Goal: Task Accomplishment & Management: Manage account settings

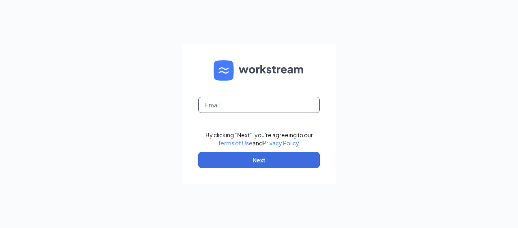
click at [216, 102] on input "text" at bounding box center [259, 105] width 122 height 16
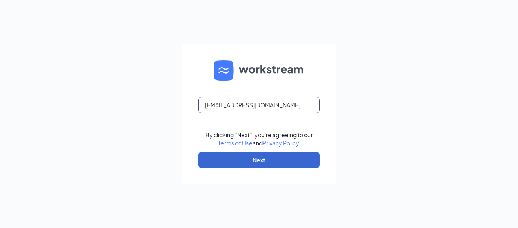
type input "[EMAIL_ADDRESS][DOMAIN_NAME]"
click at [236, 156] on button "Next" at bounding box center [259, 160] width 122 height 16
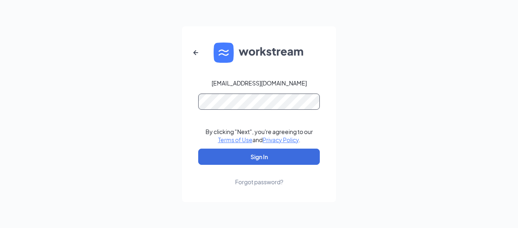
click at [198, 149] on button "Sign In" at bounding box center [259, 157] width 122 height 16
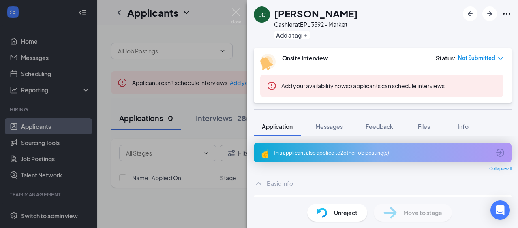
click at [215, 120] on div "EC [PERSON_NAME] Cashier at EPL 3592 - Market Add a tag Onsite Interview Status…" at bounding box center [259, 114] width 518 height 228
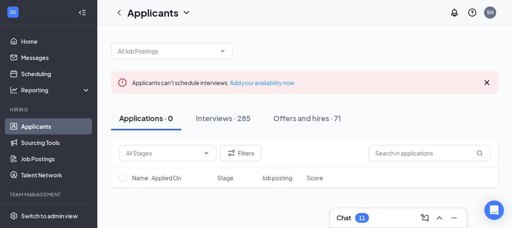
click at [215, 120] on div "Interviews · 285" at bounding box center [223, 118] width 55 height 10
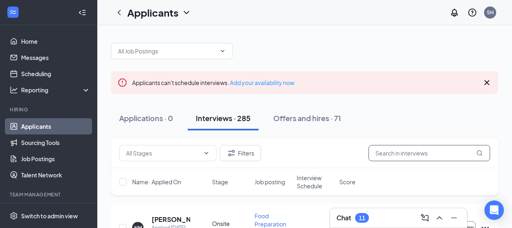
click at [393, 152] on input "text" at bounding box center [430, 153] width 122 height 16
click at [478, 154] on icon "MagnifyingGlass" at bounding box center [479, 153] width 6 height 6
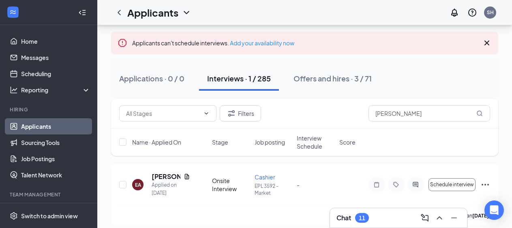
scroll to position [47, 0]
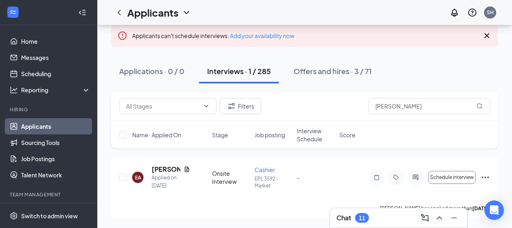
drag, startPoint x: 512, startPoint y: 147, endPoint x: 518, endPoint y: 134, distance: 14.0
click at [512, 134] on html "Home Messages Scheduling Reporting Hiring Applicants Sourcing Tools Job Posting…" at bounding box center [256, 67] width 512 height 228
click at [402, 107] on input "[PERSON_NAME]" at bounding box center [430, 106] width 122 height 16
type input "e"
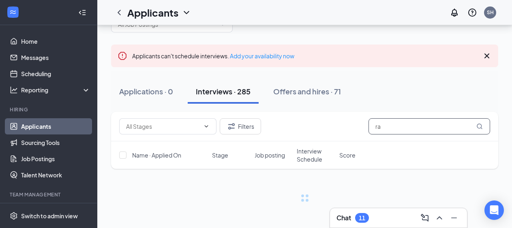
scroll to position [27, 0]
type input "[PERSON_NAME]"
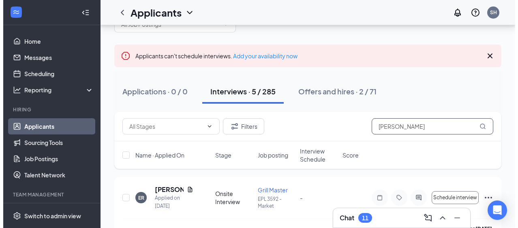
scroll to position [47, 0]
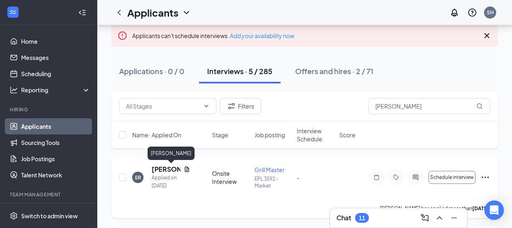
click at [166, 172] on h5 "[PERSON_NAME]" at bounding box center [166, 169] width 29 height 9
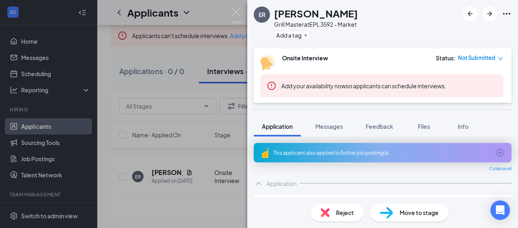
click at [405, 212] on span "Move to stage" at bounding box center [419, 212] width 39 height 9
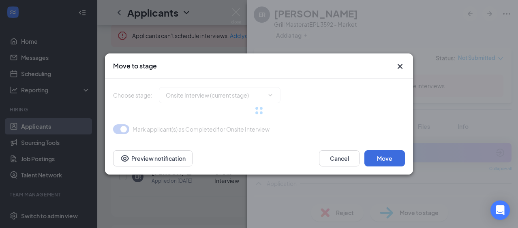
type input "Hiring Complete (final stage)"
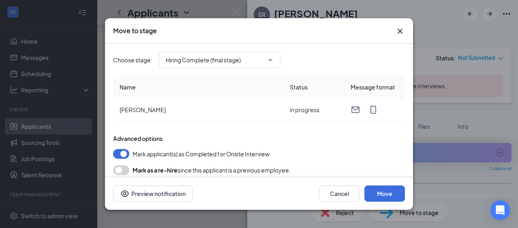
click at [405, 34] on div "Move to stage Choose stage : Hiring Complete (final stage) Name Status Message …" at bounding box center [259, 114] width 308 height 192
click at [401, 32] on icon "Cross" at bounding box center [400, 31] width 10 height 10
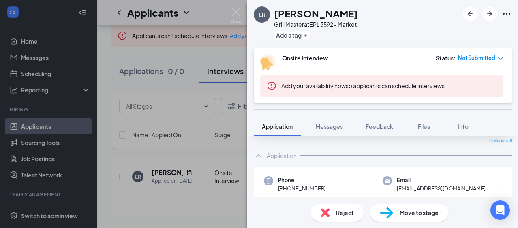
scroll to position [31, 0]
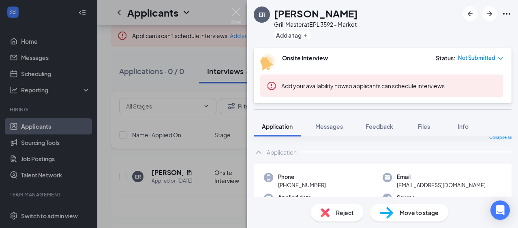
click at [415, 211] on span "Move to stage" at bounding box center [419, 212] width 39 height 9
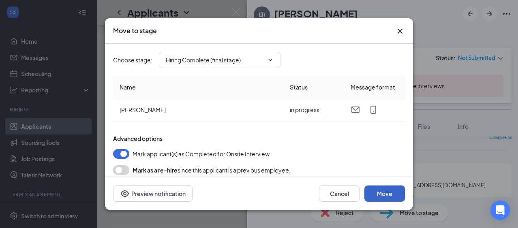
click at [389, 197] on button "Move" at bounding box center [385, 194] width 41 height 16
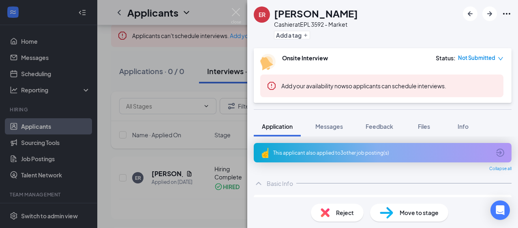
click at [419, 212] on span "Move to stage" at bounding box center [419, 212] width 39 height 9
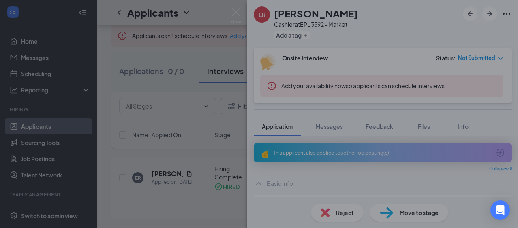
type input "Hiring Complete (final stage)"
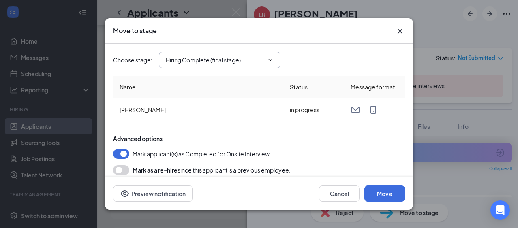
click at [270, 59] on icon "ChevronDown" at bounding box center [270, 60] width 6 height 6
click at [272, 62] on icon "ChevronDown" at bounding box center [270, 60] width 6 height 6
click at [272, 61] on icon "ChevronDown" at bounding box center [270, 60] width 6 height 6
click at [272, 60] on icon "ChevronDown" at bounding box center [271, 60] width 4 height 2
click at [381, 195] on button "Move" at bounding box center [385, 194] width 41 height 16
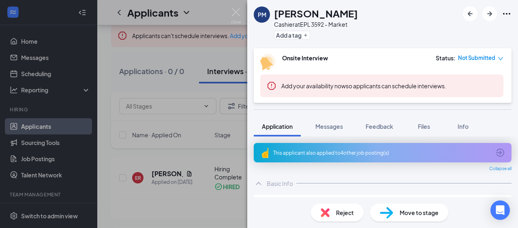
click at [192, 85] on div "PM [PERSON_NAME] Cashier at EPL 3592 - Market Add a tag Onsite Interview Status…" at bounding box center [259, 114] width 518 height 228
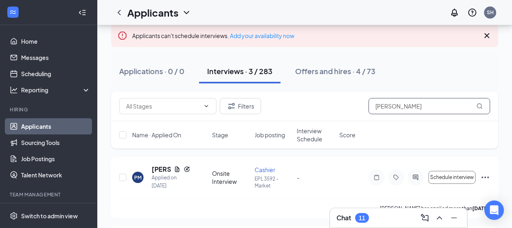
click at [399, 106] on input "[PERSON_NAME]" at bounding box center [430, 106] width 122 height 16
type input "r"
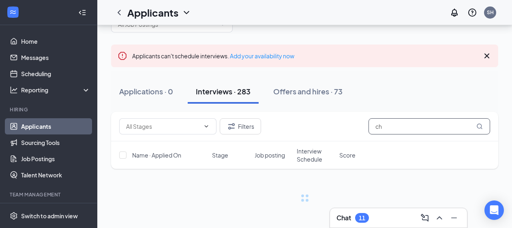
scroll to position [27, 0]
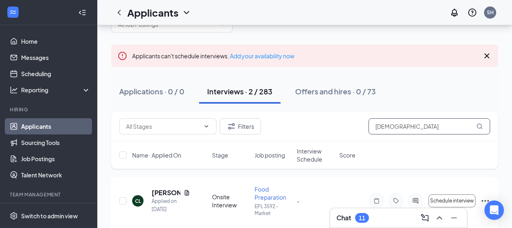
scroll to position [47, 0]
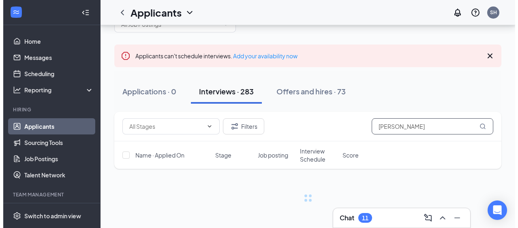
scroll to position [47, 0]
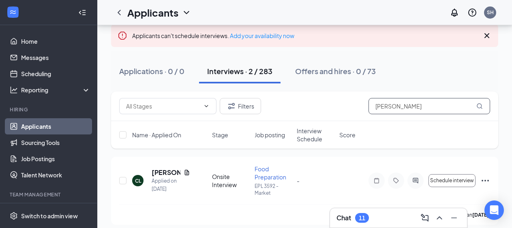
type input "[PERSON_NAME]"
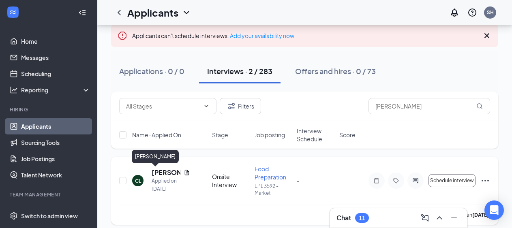
click at [167, 175] on h5 "[PERSON_NAME]" at bounding box center [166, 172] width 29 height 9
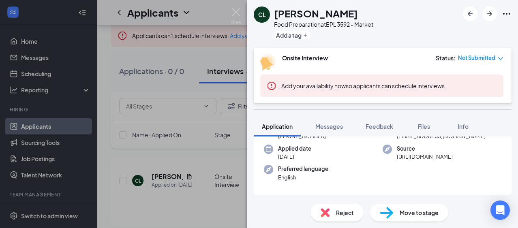
scroll to position [59, 0]
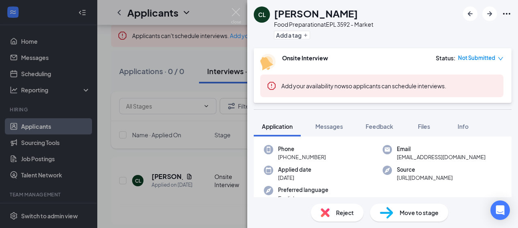
click at [406, 213] on span "Move to stage" at bounding box center [419, 212] width 39 height 9
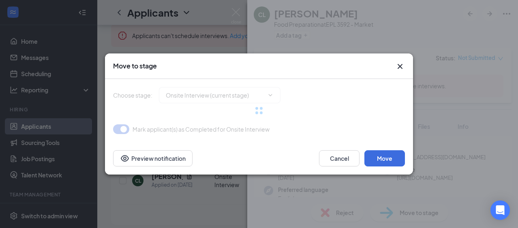
type input "Hiring Complete (final stage)"
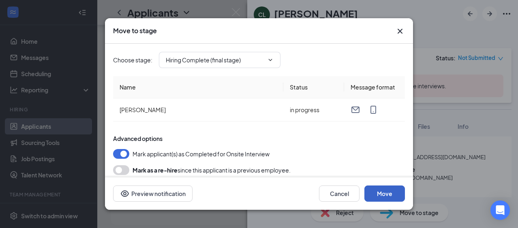
click at [379, 192] on button "Move" at bounding box center [385, 194] width 41 height 16
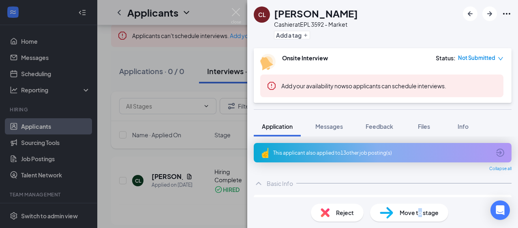
click at [420, 213] on span "Move to stage" at bounding box center [419, 212] width 39 height 9
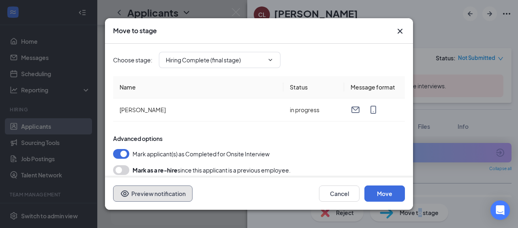
click at [163, 197] on button "Preview notification" at bounding box center [152, 194] width 79 height 16
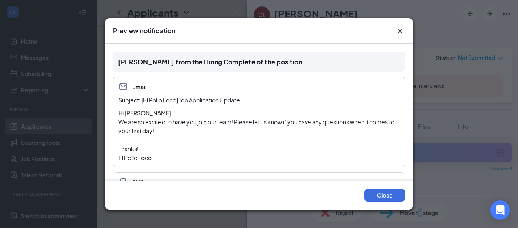
click at [400, 30] on icon "Cross" at bounding box center [400, 31] width 10 height 10
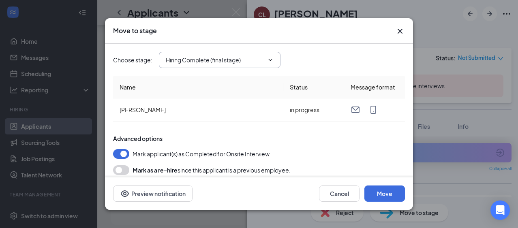
click at [271, 58] on icon "ChevronDown" at bounding box center [270, 60] width 6 height 6
click at [269, 60] on icon "ChevronDown" at bounding box center [270, 60] width 6 height 6
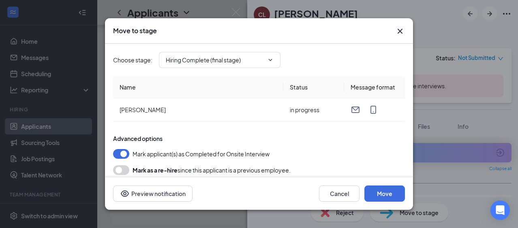
click at [398, 29] on icon "Cross" at bounding box center [400, 31] width 10 height 10
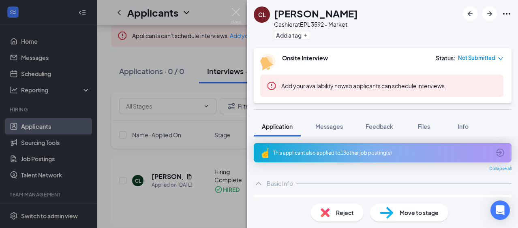
click at [72, 131] on div "CL [PERSON_NAME] Cashier at EPL 3592 - Market Add a tag Onsite Interview Status…" at bounding box center [259, 114] width 518 height 228
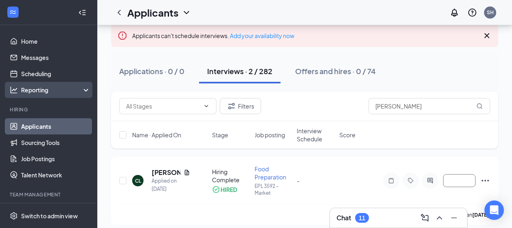
click at [77, 89] on div "Reporting" at bounding box center [56, 90] width 70 height 8
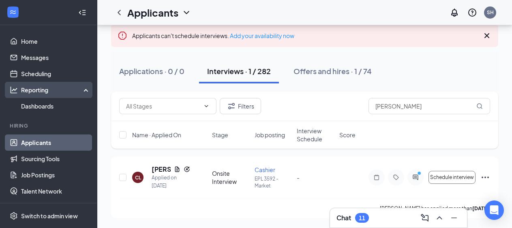
click at [82, 90] on div "Reporting" at bounding box center [56, 90] width 70 height 8
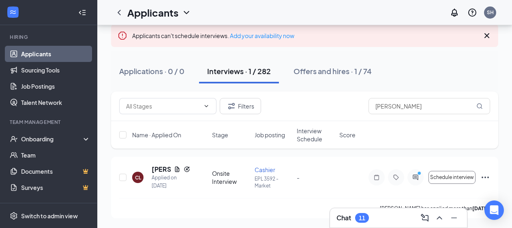
scroll to position [73, 0]
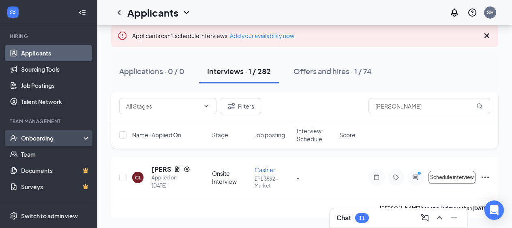
click at [82, 137] on div "Onboarding" at bounding box center [48, 138] width 97 height 16
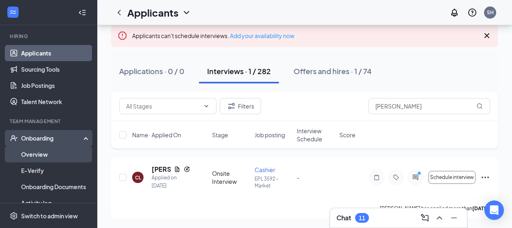
click at [61, 151] on link "Overview" at bounding box center [55, 154] width 69 height 16
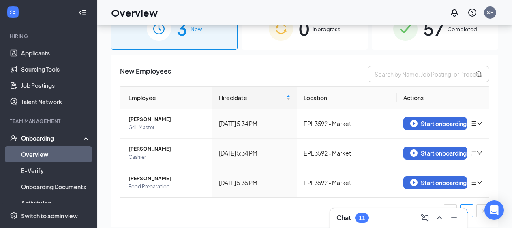
scroll to position [36, 0]
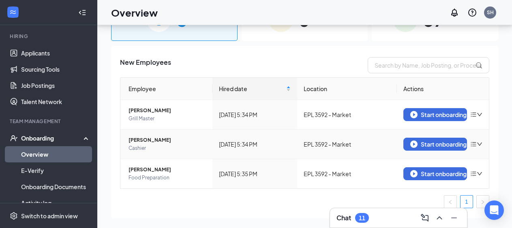
click at [470, 144] on icon "bars" at bounding box center [473, 144] width 6 height 6
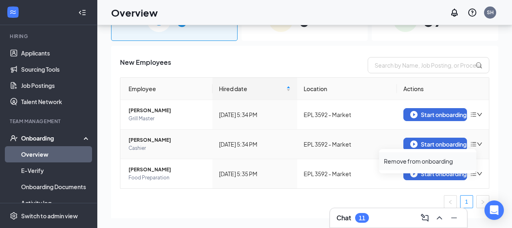
click at [422, 160] on div "Remove from onboarding" at bounding box center [428, 161] width 88 height 8
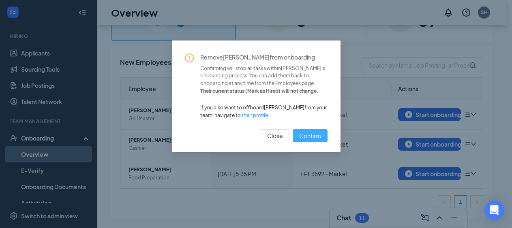
click at [314, 135] on span "Confirm" at bounding box center [310, 135] width 22 height 9
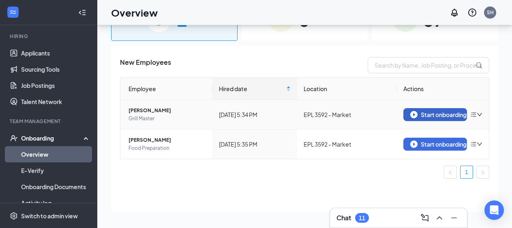
click at [440, 114] on div "Start onboarding" at bounding box center [435, 114] width 50 height 7
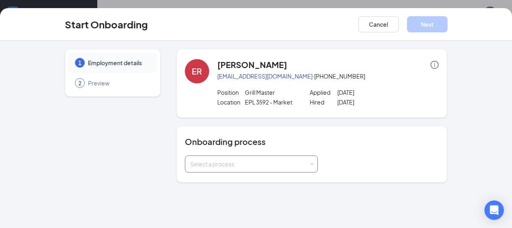
click at [227, 162] on div "Select a process" at bounding box center [249, 164] width 119 height 8
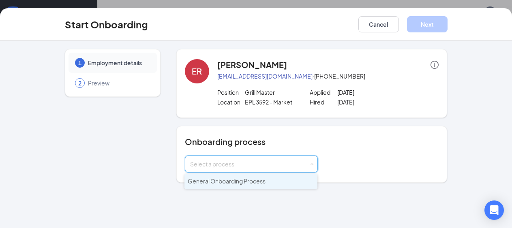
click at [224, 184] on span "General Onboarding Process" at bounding box center [227, 181] width 78 height 7
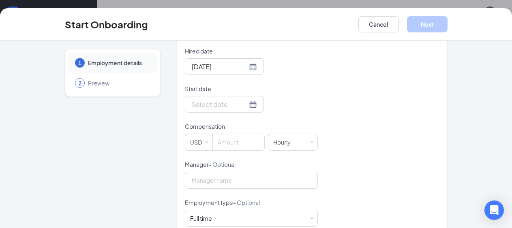
scroll to position [187, 0]
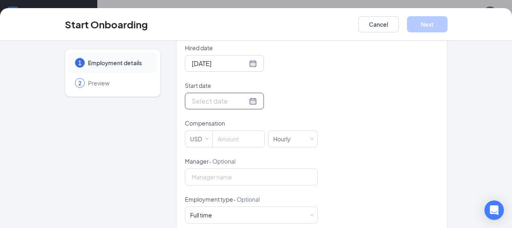
click at [243, 99] on div at bounding box center [224, 101] width 65 height 10
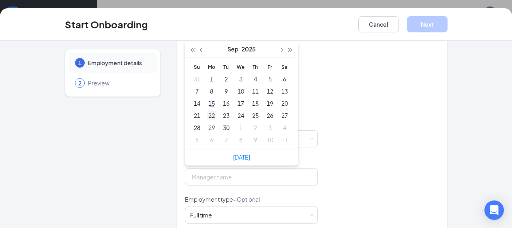
type input "[DATE]"
click at [207, 117] on div "22" at bounding box center [212, 116] width 10 height 10
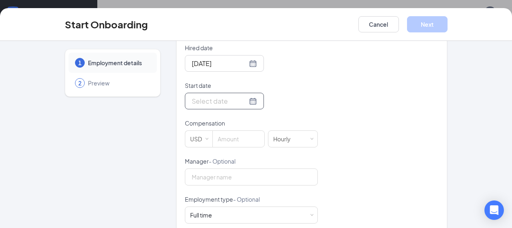
click at [242, 101] on div at bounding box center [224, 101] width 65 height 10
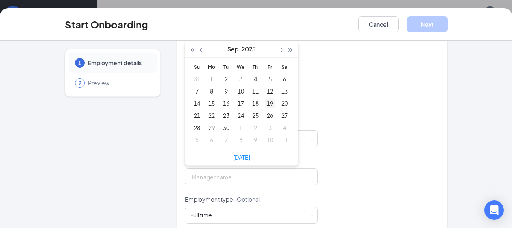
type input "[DATE]"
click at [266, 103] on div "19" at bounding box center [270, 104] width 10 height 10
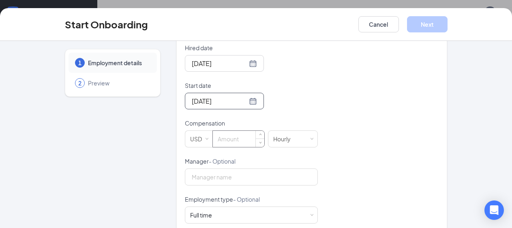
click at [228, 143] on input at bounding box center [239, 139] width 52 height 16
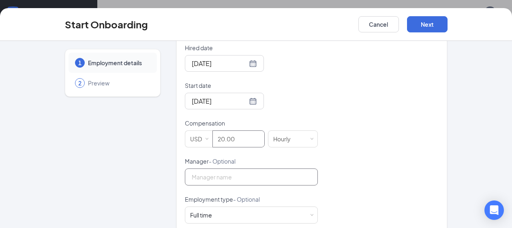
type input "20"
click at [209, 176] on input "Manager - Optional" at bounding box center [251, 177] width 133 height 17
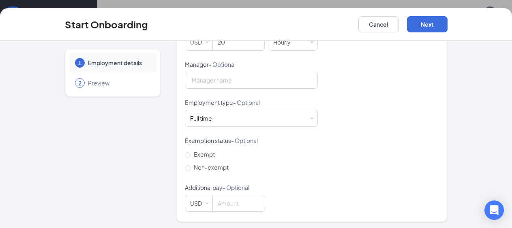
scroll to position [284, 0]
click at [227, 119] on div "Full time Works 30+ hours per week and is reasonably expected to work" at bounding box center [251, 117] width 122 height 16
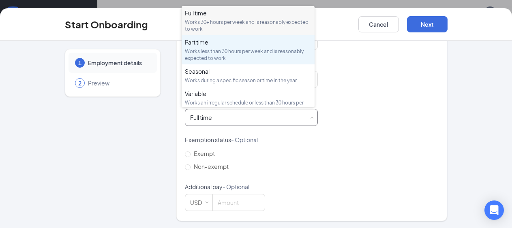
click at [218, 45] on div "Part time" at bounding box center [248, 42] width 127 height 8
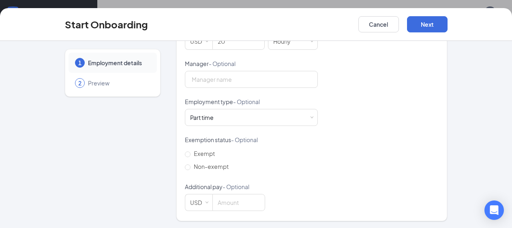
scroll to position [285, 0]
click at [431, 21] on button "Next" at bounding box center [427, 24] width 41 height 16
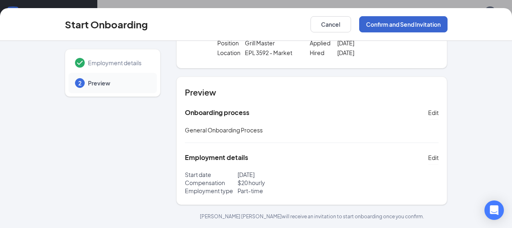
scroll to position [49, 0]
click at [405, 26] on button "Confirm and Send Invitation" at bounding box center [403, 24] width 88 height 16
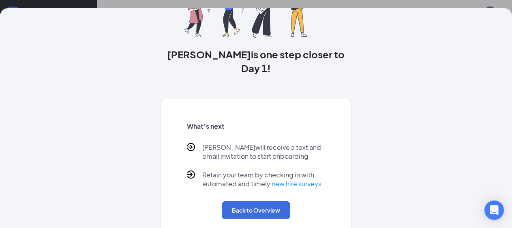
scroll to position [0, 0]
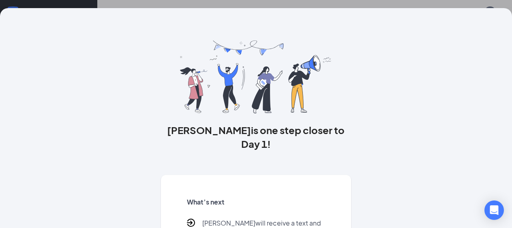
click at [372, 3] on div "[PERSON_NAME] is one step closer to Day 1! What’s next [PERSON_NAME] will recei…" at bounding box center [256, 114] width 512 height 228
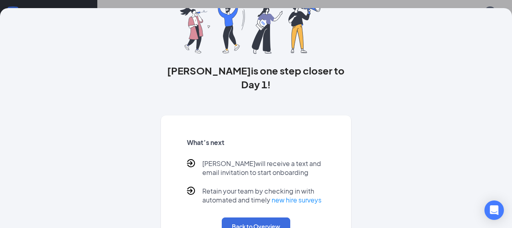
scroll to position [76, 0]
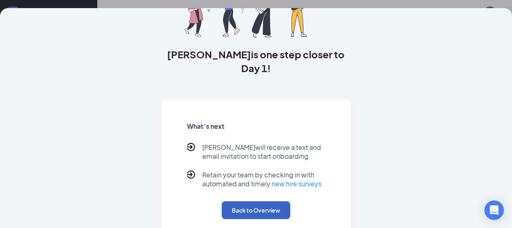
click at [249, 202] on button "Back to Overview" at bounding box center [256, 211] width 69 height 18
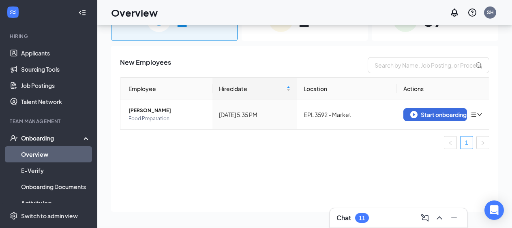
scroll to position [0, 0]
click at [442, 114] on div "Start onboarding" at bounding box center [435, 114] width 50 height 7
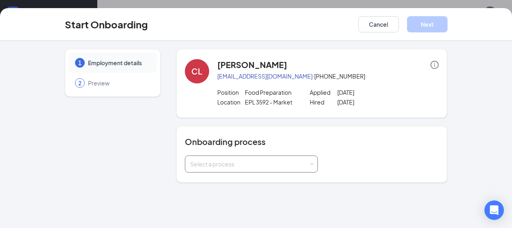
click at [232, 165] on div "Select a process" at bounding box center [249, 164] width 119 height 8
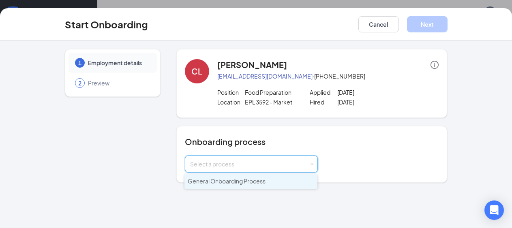
click at [229, 185] on li "General Onboarding Process" at bounding box center [251, 181] width 133 height 15
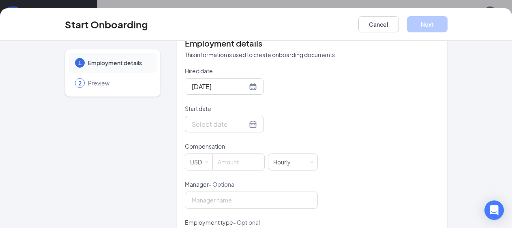
scroll to position [169, 0]
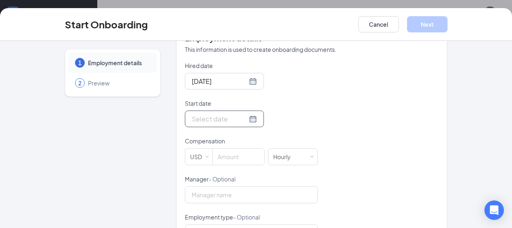
click at [248, 122] on div at bounding box center [224, 119] width 79 height 17
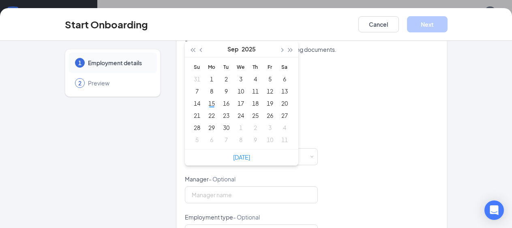
type input "[DATE]"
click at [255, 102] on div "18" at bounding box center [256, 104] width 10 height 10
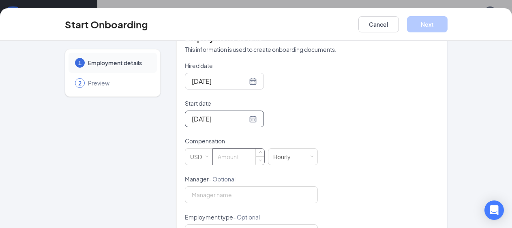
click at [220, 159] on input at bounding box center [239, 157] width 52 height 16
type input "20"
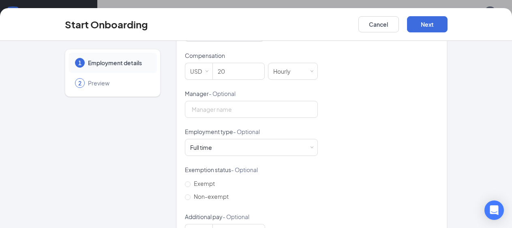
scroll to position [285, 0]
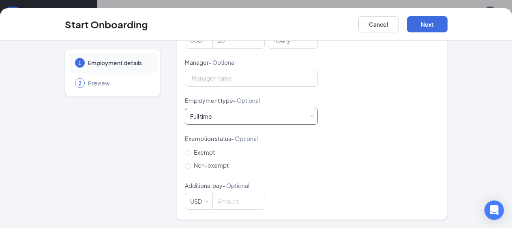
click at [262, 116] on div "Full time Works 30+ hours per week and is reasonably expected to work" at bounding box center [251, 116] width 122 height 16
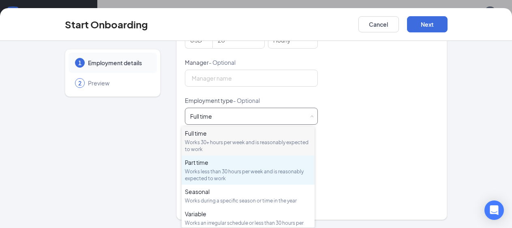
click at [196, 168] on div "Works less than 30 hours per week and is reasonably expected to work" at bounding box center [248, 175] width 127 height 14
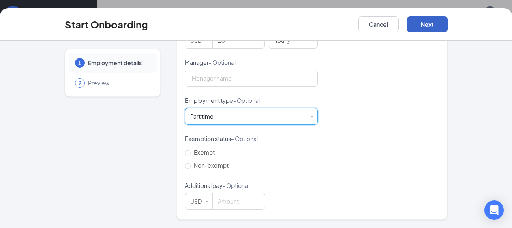
click at [422, 26] on button "Next" at bounding box center [427, 24] width 41 height 16
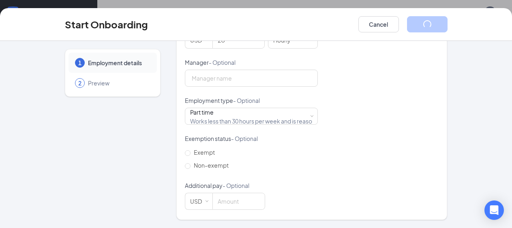
scroll to position [49, 0]
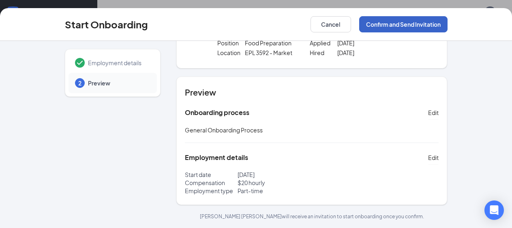
click at [384, 27] on button "Confirm and Send Invitation" at bounding box center [403, 24] width 88 height 16
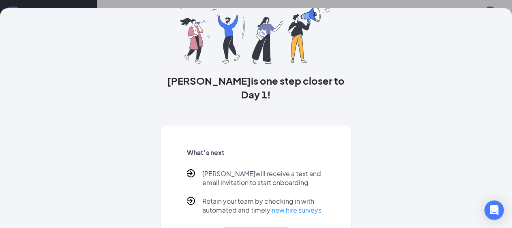
scroll to position [3, 0]
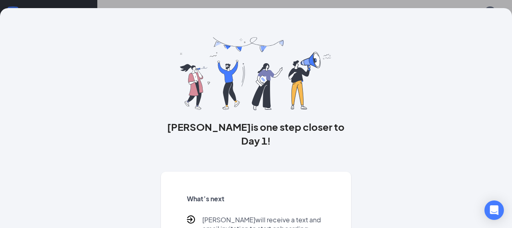
click at [59, 1] on div "[PERSON_NAME] is one step closer to Day 1! What’s next [PERSON_NAME] will recei…" at bounding box center [256, 114] width 512 height 228
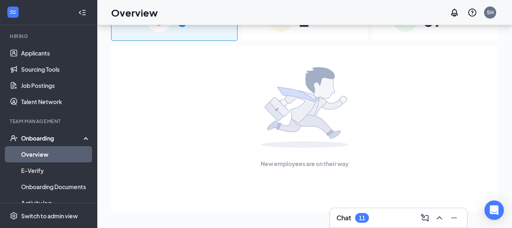
scroll to position [0, 0]
